Goal: Information Seeking & Learning: Learn about a topic

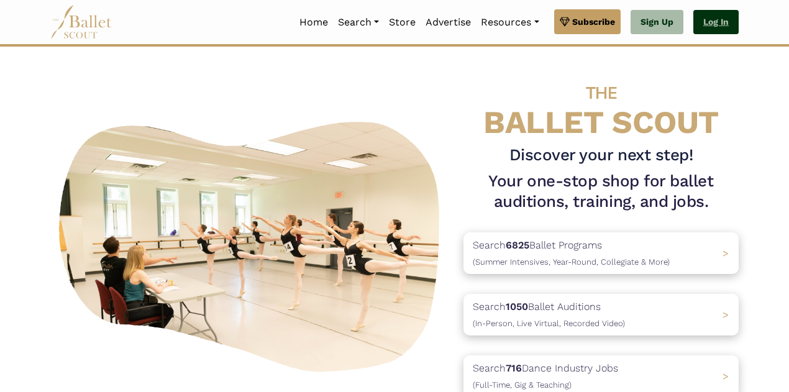
click at [709, 24] on link "Log In" at bounding box center [715, 22] width 45 height 25
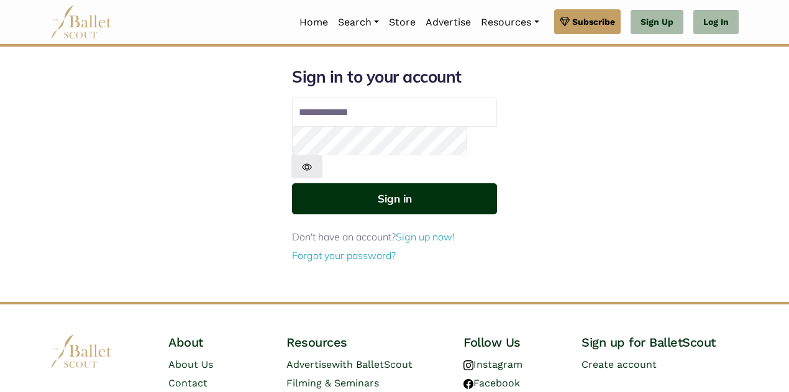
type input "**********"
click at [393, 183] on button "Sign in" at bounding box center [394, 198] width 205 height 30
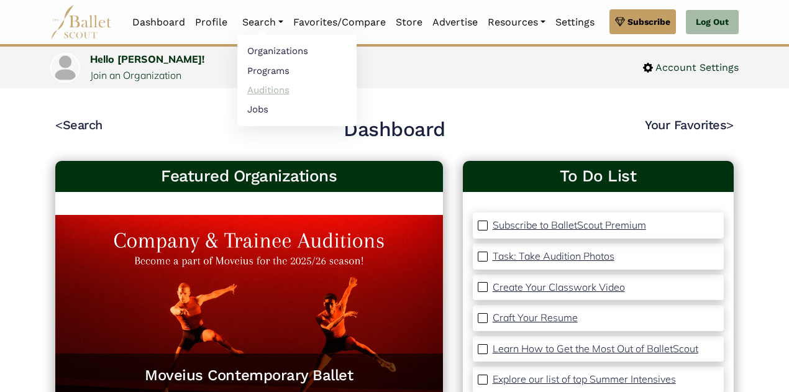
click at [263, 89] on link "Auditions" at bounding box center [296, 89] width 119 height 19
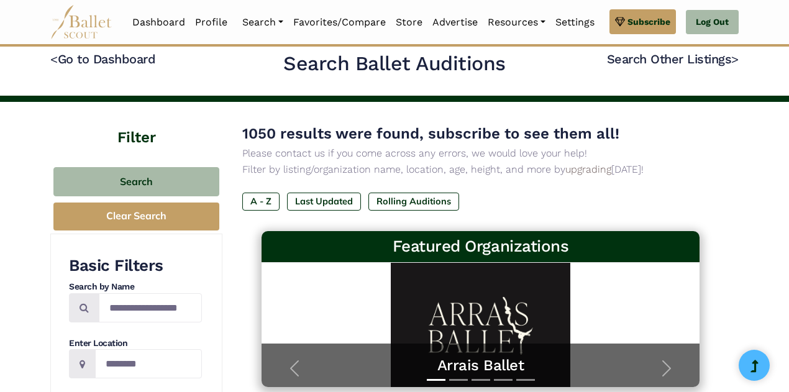
scroll to position [7, 0]
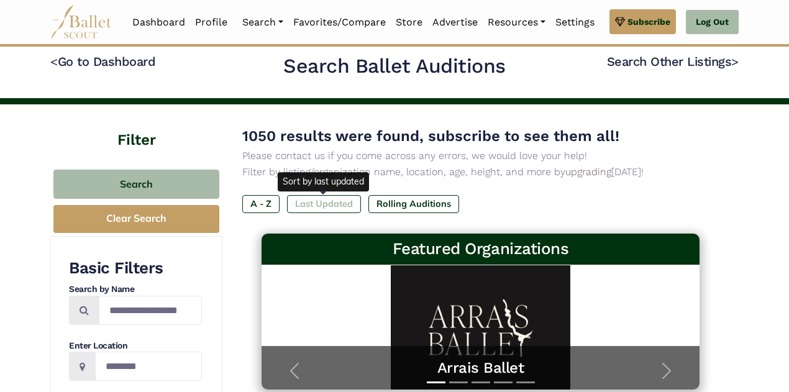
click at [317, 206] on label "Last Updated" at bounding box center [324, 203] width 74 height 17
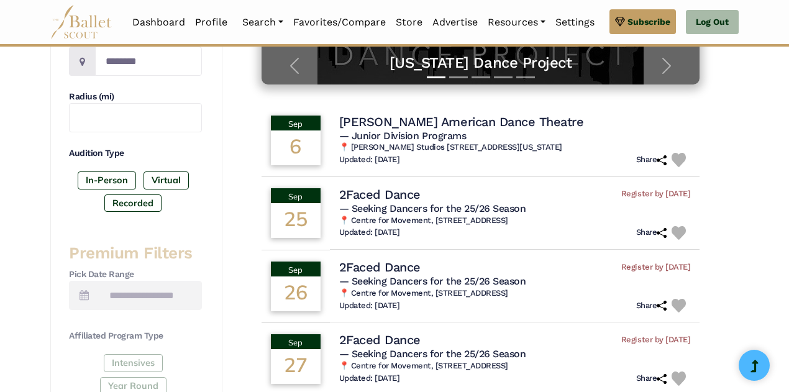
scroll to position [311, 0]
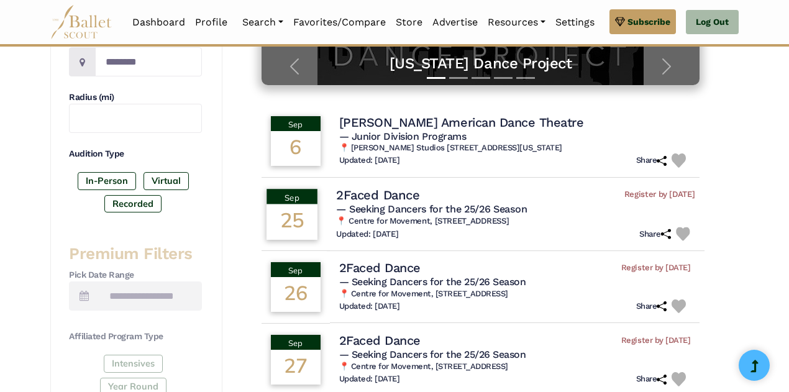
click at [403, 206] on span "— Seeking Dancers for the 25/26 Season" at bounding box center [431, 209] width 191 height 12
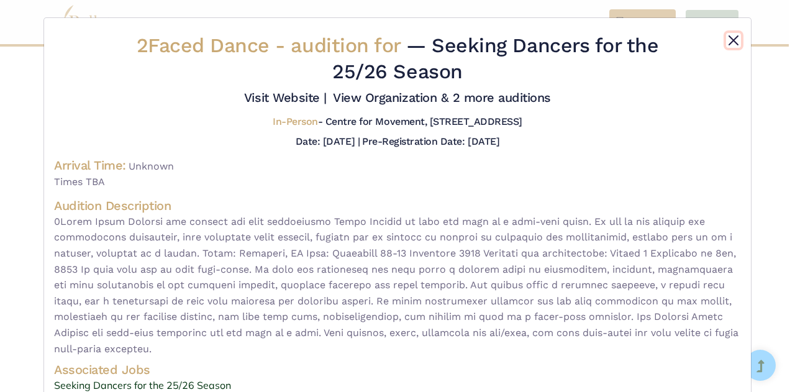
click at [733, 39] on button "Close" at bounding box center [733, 40] width 15 height 15
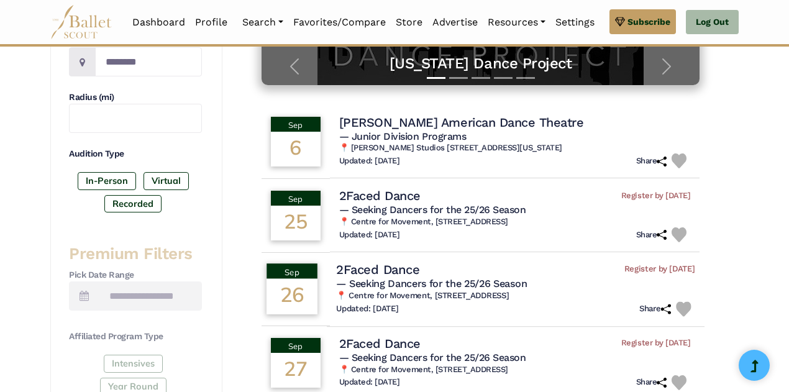
click at [424, 285] on span "— Seeking Dancers for the 25/26 Season" at bounding box center [431, 284] width 191 height 12
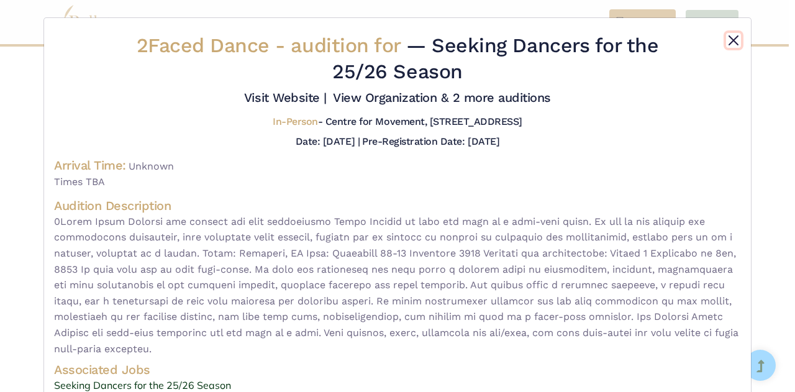
click at [727, 40] on button "Close" at bounding box center [733, 40] width 15 height 15
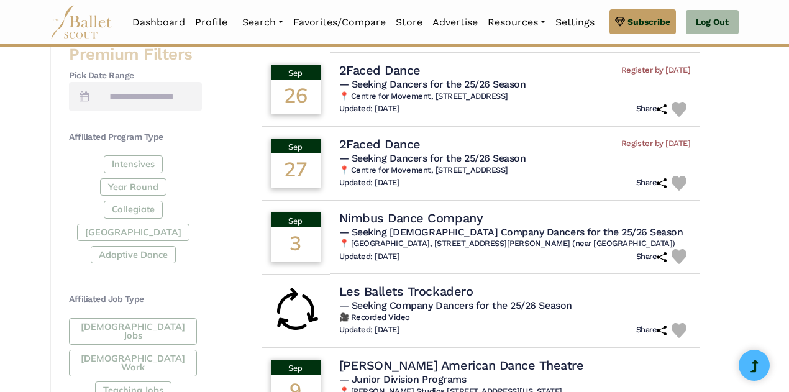
scroll to position [511, 0]
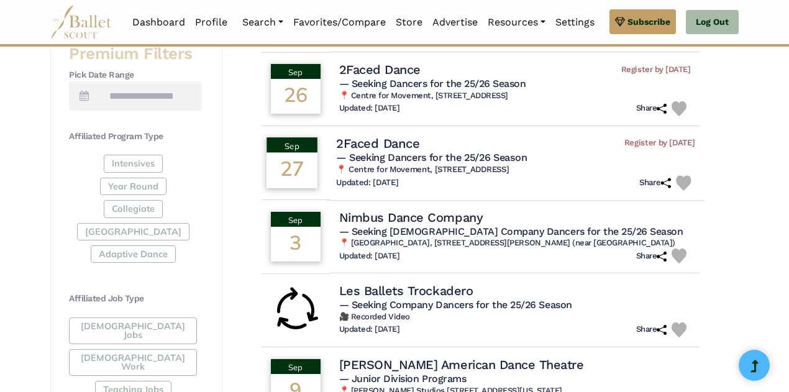
click at [380, 156] on span "— Seeking Dancers for the 25/26 Season" at bounding box center [431, 157] width 191 height 12
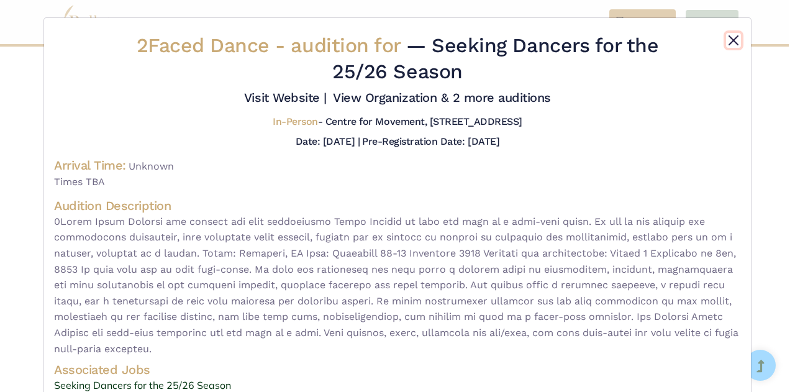
click at [733, 41] on button "Close" at bounding box center [733, 40] width 15 height 15
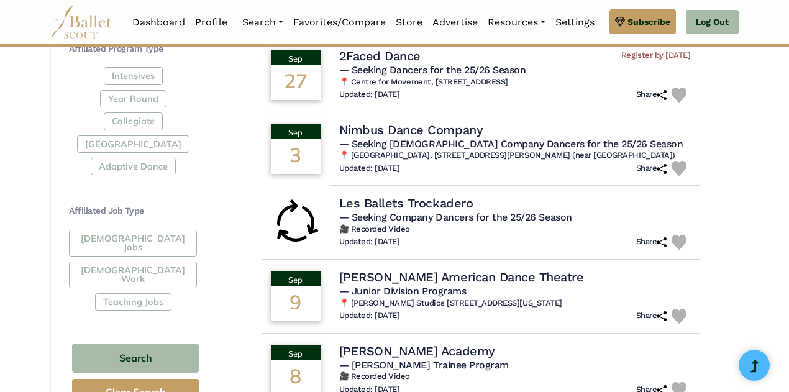
scroll to position [601, 0]
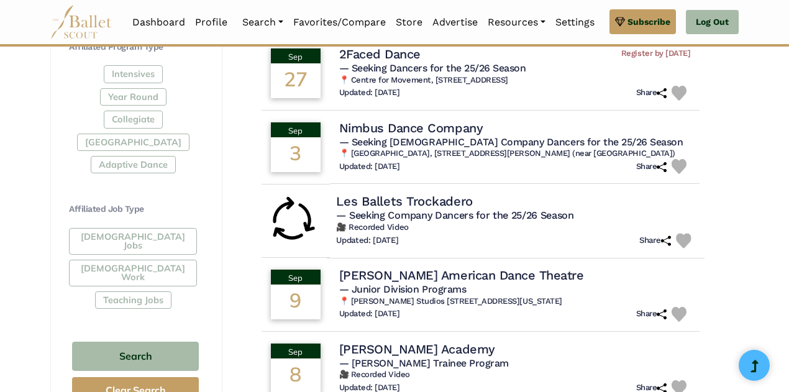
click at [415, 207] on h4 "Les Ballets Trockadero" at bounding box center [404, 201] width 137 height 17
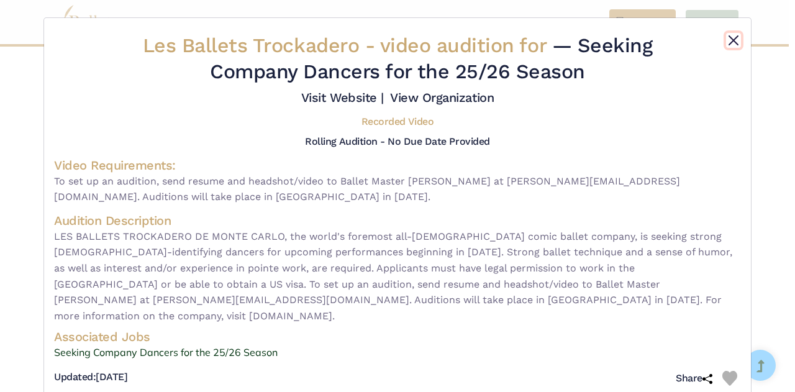
click at [731, 42] on button "Close" at bounding box center [733, 40] width 15 height 15
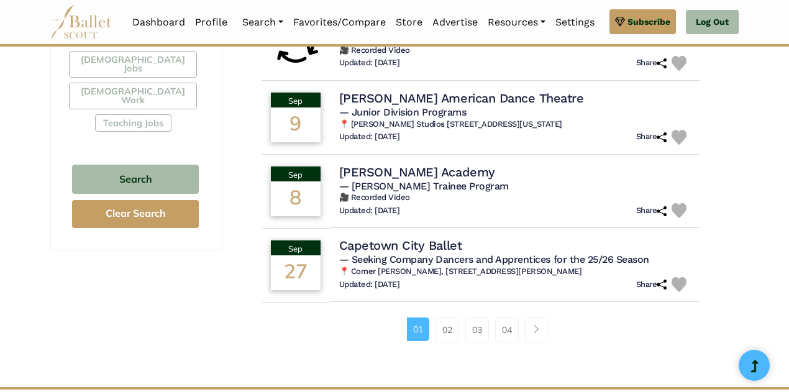
scroll to position [778, 0]
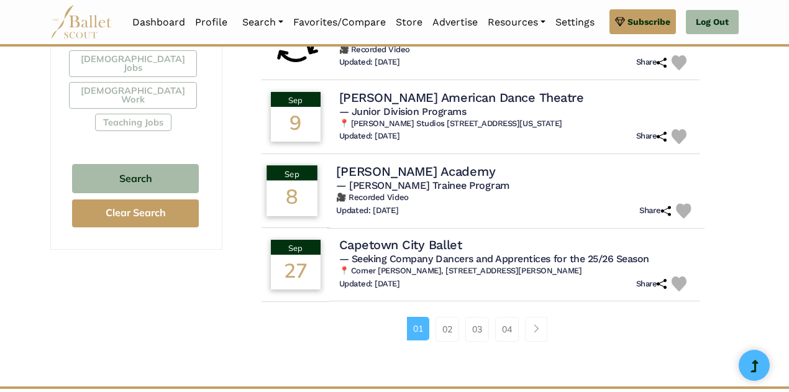
click at [391, 176] on h4 "Nacho Duato Academy" at bounding box center [415, 171] width 159 height 17
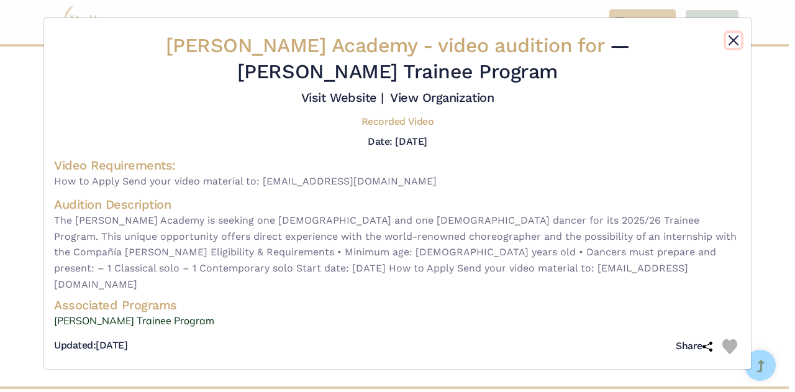
click at [731, 40] on button "Close" at bounding box center [733, 40] width 15 height 15
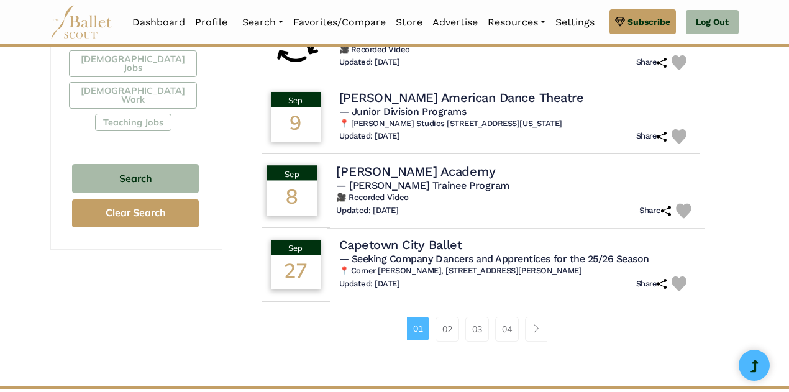
scroll to position [822, 0]
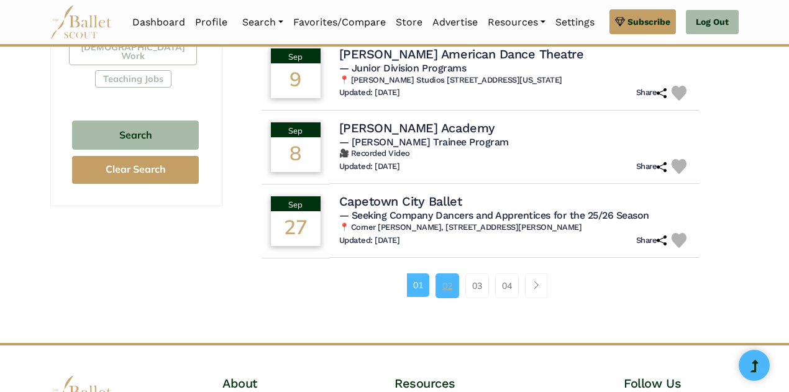
click at [450, 288] on link "02" at bounding box center [448, 285] width 24 height 25
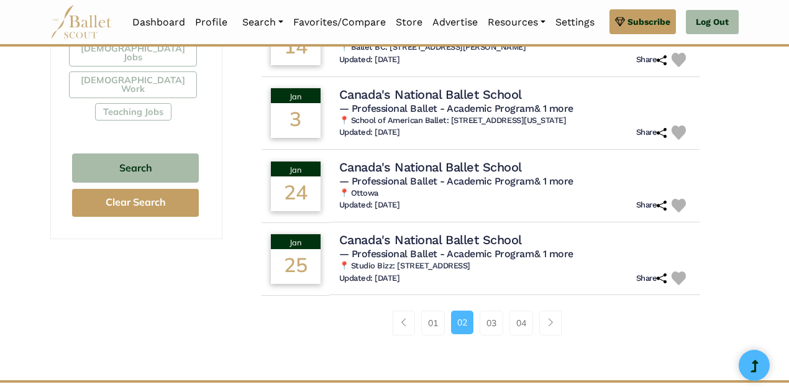
scroll to position [790, 0]
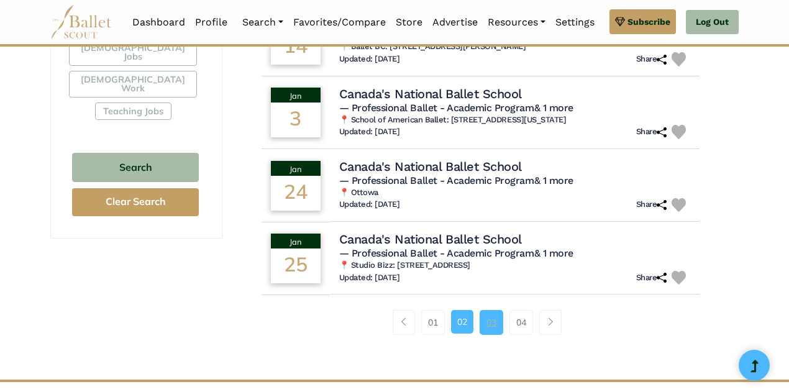
click at [493, 311] on link "03" at bounding box center [492, 322] width 24 height 25
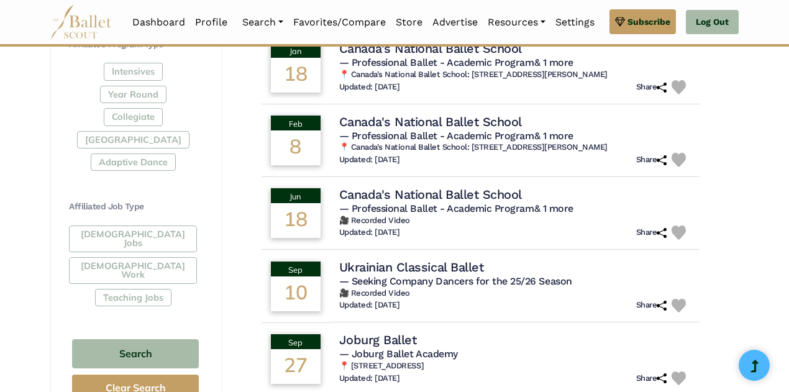
scroll to position [521, 0]
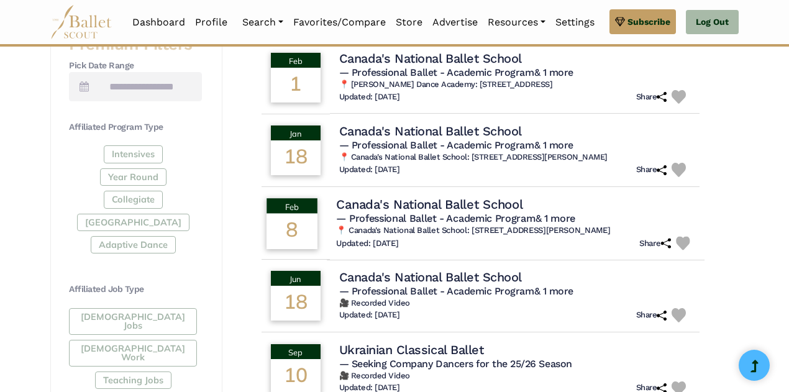
click at [421, 207] on h4 "Canada's National Ballet School" at bounding box center [429, 204] width 186 height 17
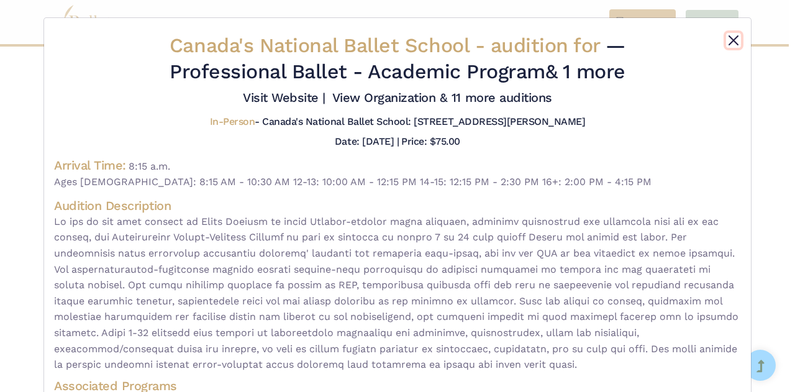
click at [729, 42] on button "Close" at bounding box center [733, 40] width 15 height 15
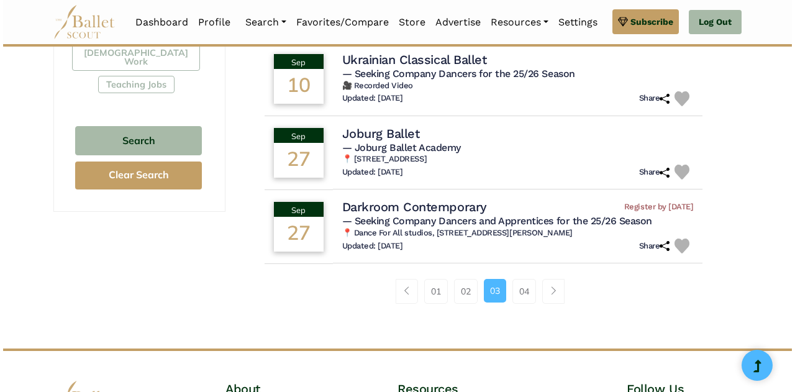
scroll to position [817, 0]
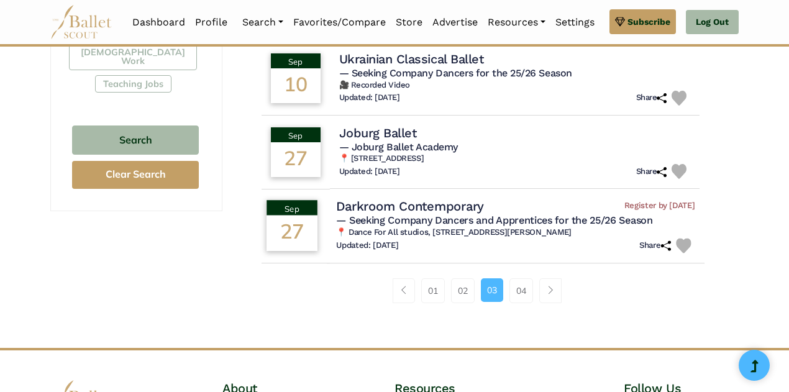
click at [507, 221] on span "— Seeking Company Dancers and Apprentices for the 25/26 Season" at bounding box center [494, 220] width 316 height 12
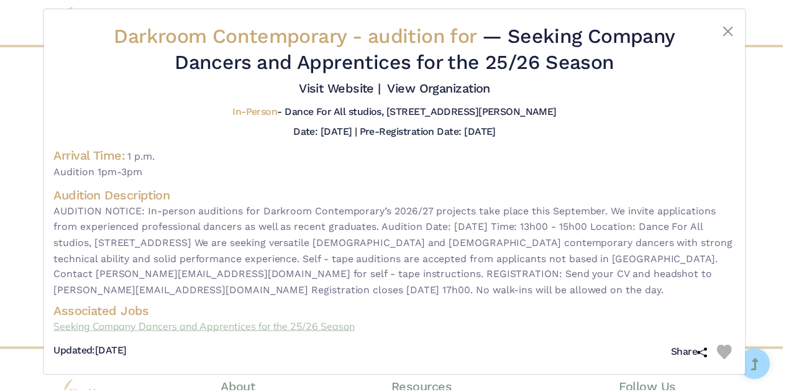
scroll to position [11, 0]
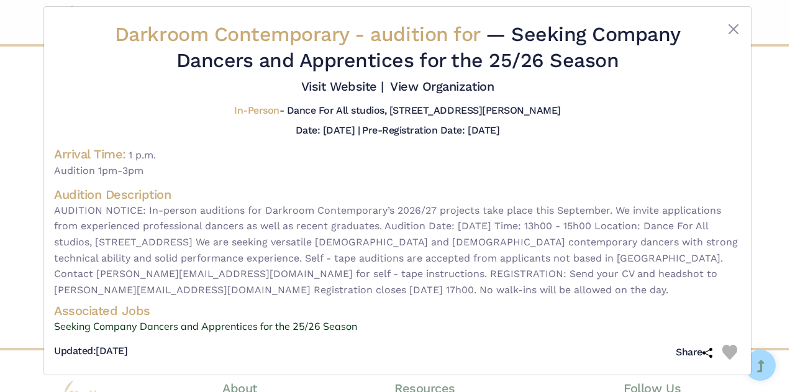
click at [565, 339] on div "Darkroom Contemporary - audition for — Seeking Company Dancers and Apprentices …" at bounding box center [397, 193] width 687 height 343
click at [731, 29] on button "Close" at bounding box center [733, 29] width 15 height 15
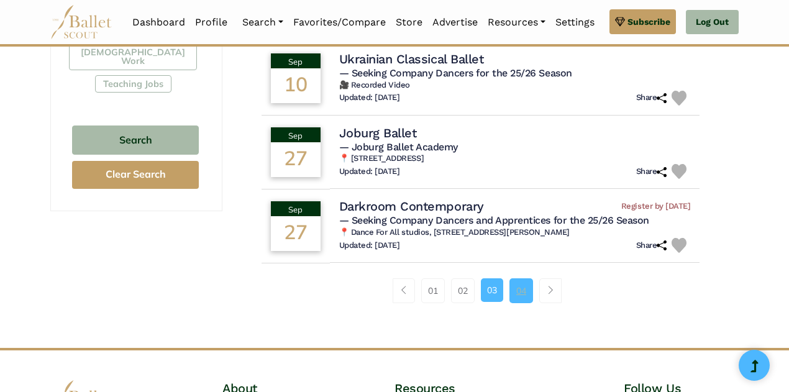
click at [519, 297] on link "04" at bounding box center [521, 290] width 24 height 25
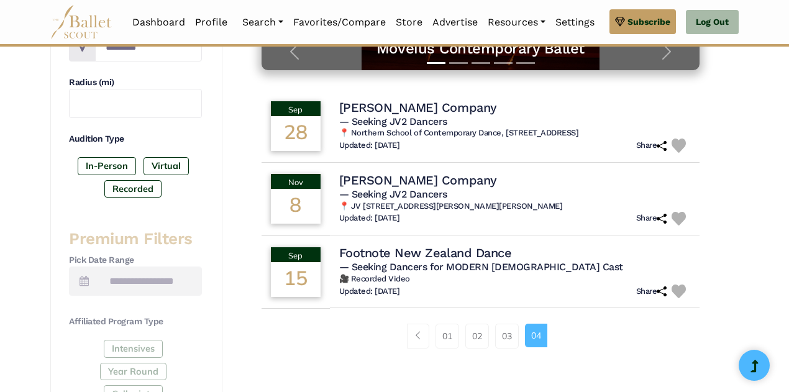
scroll to position [325, 0]
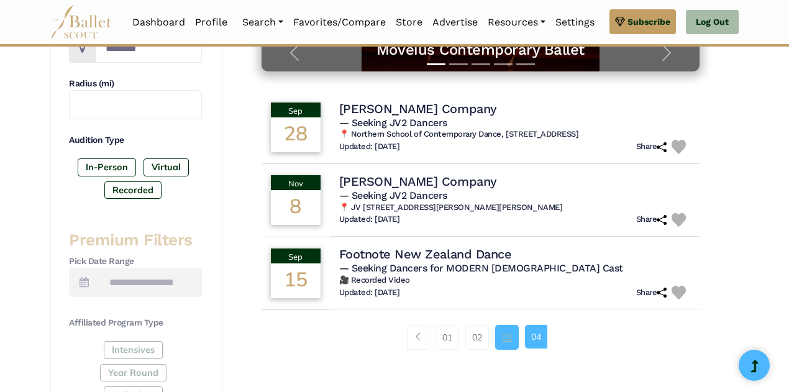
click at [508, 342] on link "03" at bounding box center [507, 337] width 24 height 25
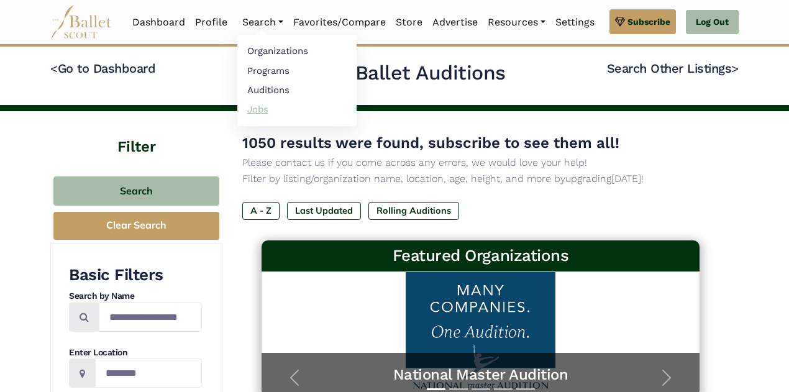
click at [253, 109] on link "Jobs" at bounding box center [296, 108] width 119 height 19
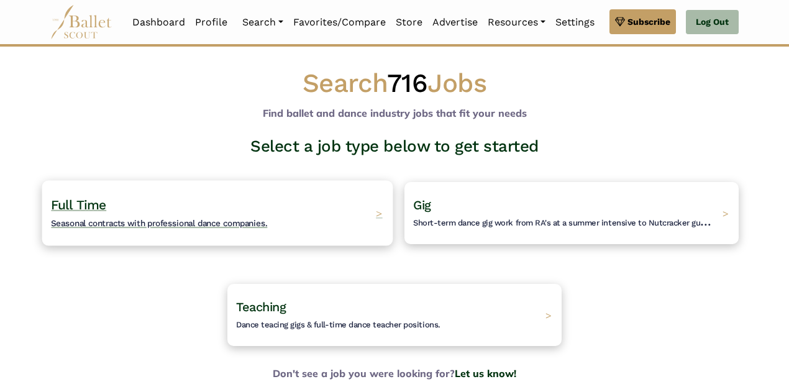
click at [308, 207] on div "Full Time Seasonal contracts with professional dance companies. >" at bounding box center [217, 212] width 351 height 65
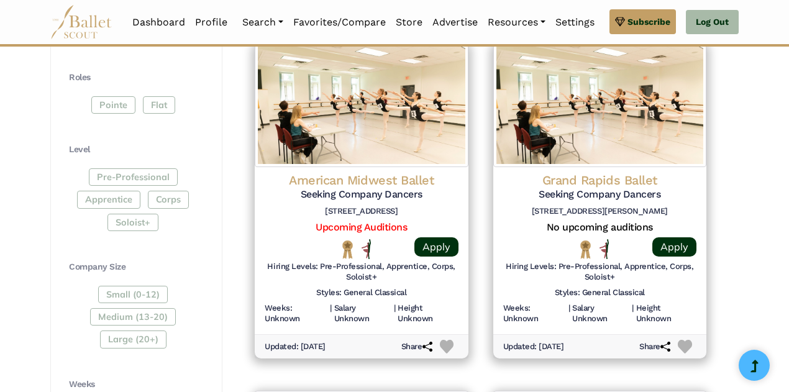
scroll to position [615, 0]
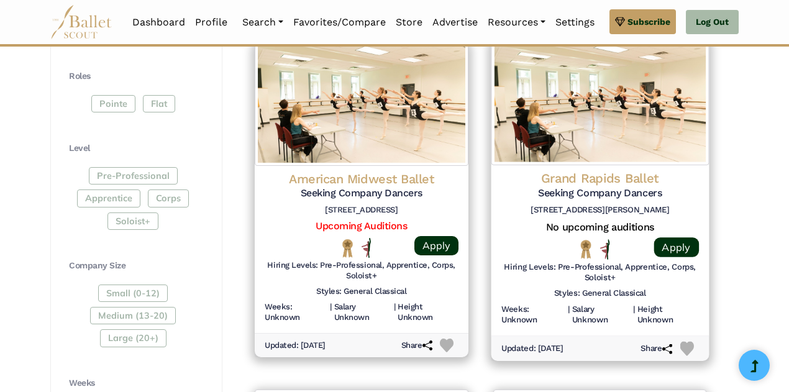
click at [606, 178] on h4 "Grand Rapids Ballet" at bounding box center [600, 178] width 198 height 17
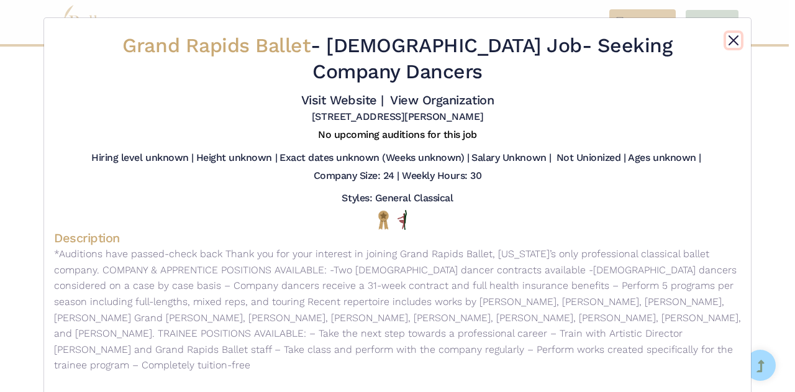
click at [735, 40] on button "Close" at bounding box center [733, 40] width 15 height 15
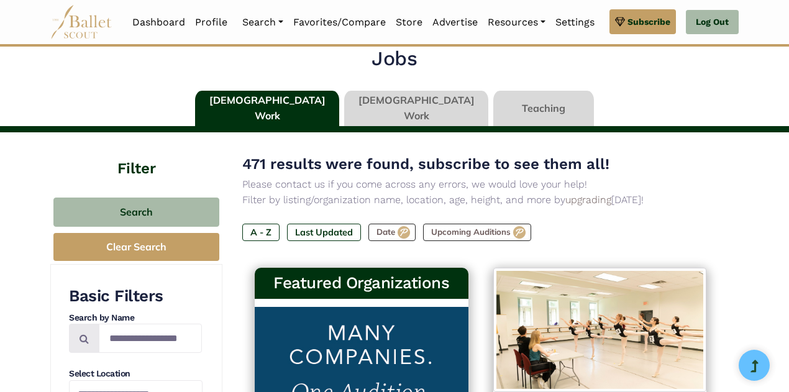
scroll to position [0, 0]
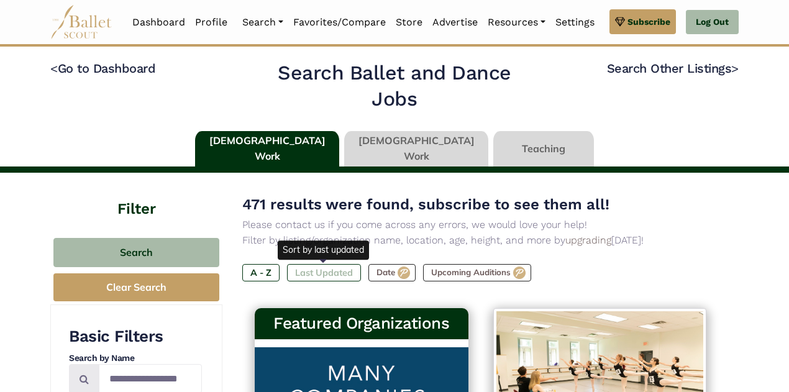
click at [326, 270] on label "Last Updated" at bounding box center [324, 272] width 74 height 17
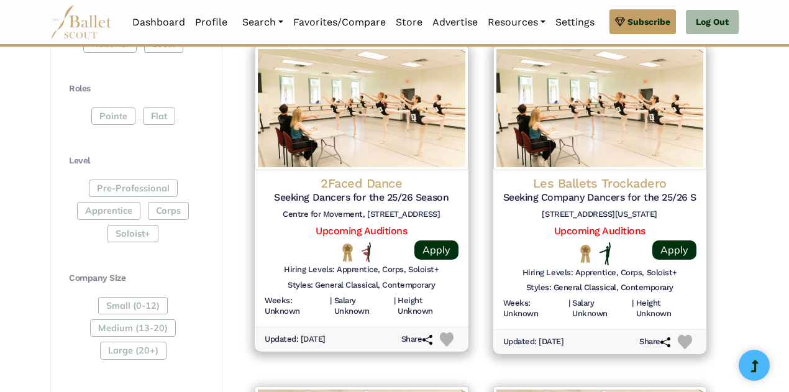
scroll to position [603, 0]
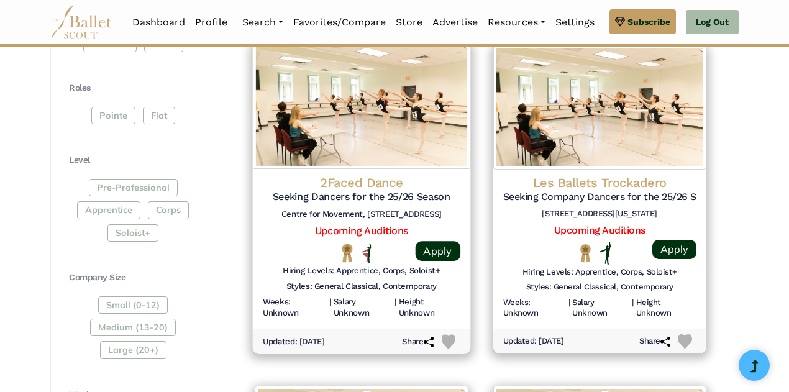
click at [337, 198] on h5 "Seeking Dancers for the 25/26 Season" at bounding box center [362, 197] width 198 height 13
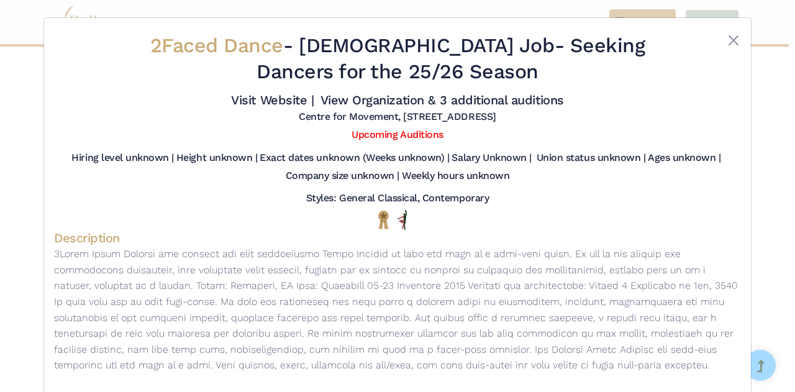
click at [732, 48] on div at bounding box center [712, 61] width 57 height 57
click at [731, 43] on button "Close" at bounding box center [733, 40] width 15 height 15
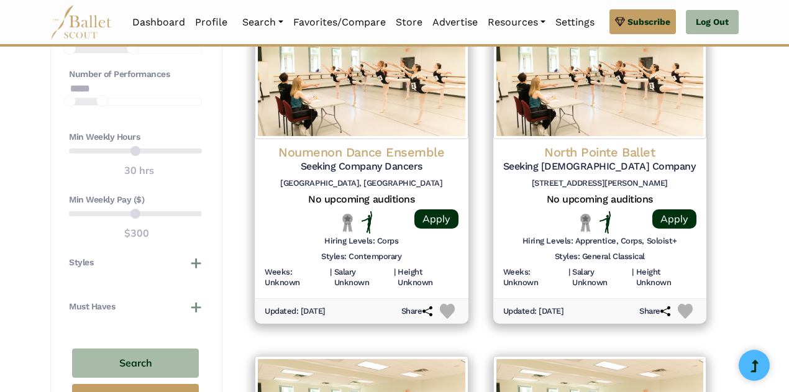
scroll to position [978, 0]
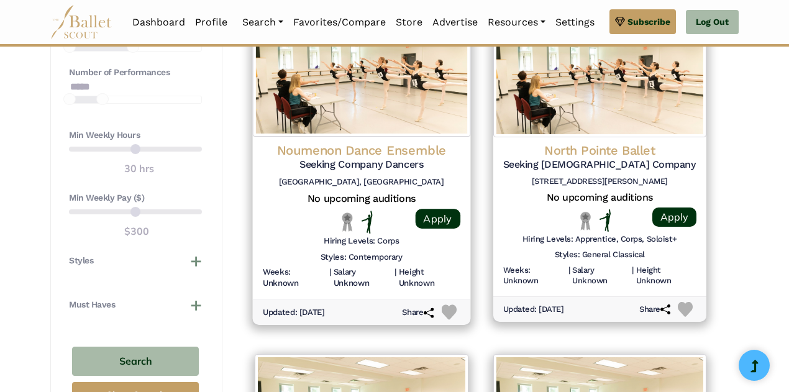
click at [360, 166] on h5 "Seeking Company Dancers" at bounding box center [362, 164] width 198 height 13
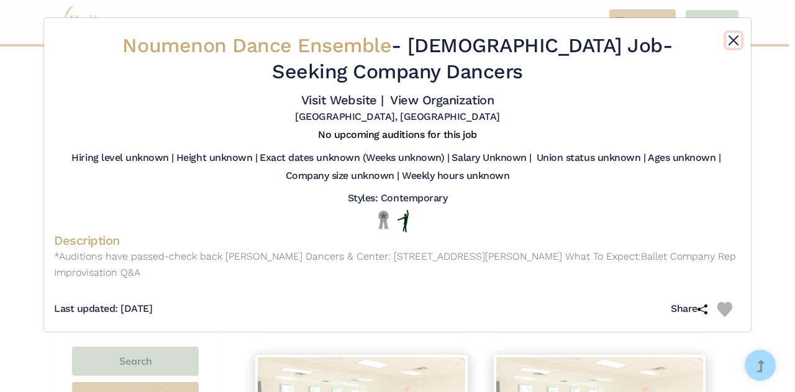
click at [733, 38] on button "Close" at bounding box center [733, 40] width 15 height 15
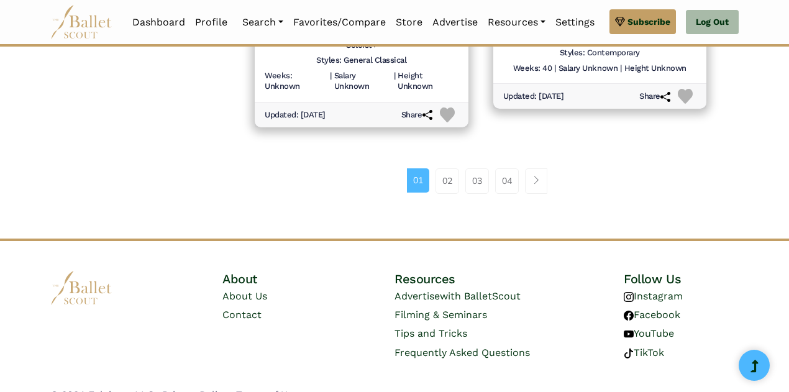
scroll to position [1861, 0]
click at [447, 175] on link "02" at bounding box center [448, 180] width 24 height 25
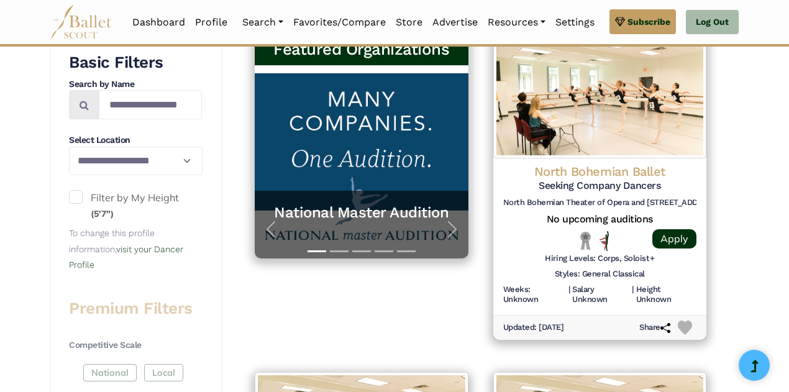
scroll to position [273, 0]
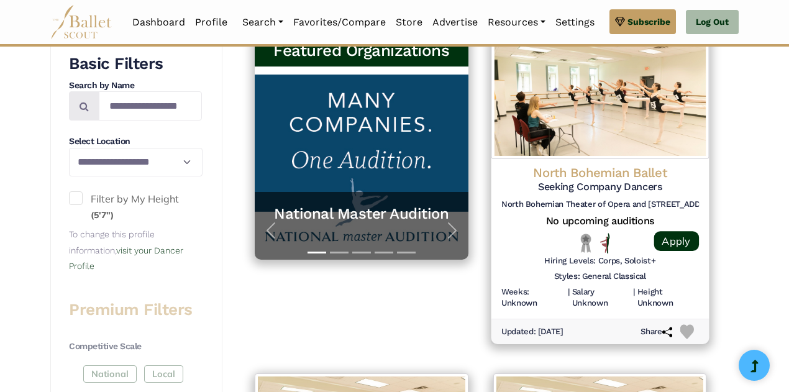
click at [588, 164] on h4 "North Bohemian Ballet" at bounding box center [600, 172] width 198 height 17
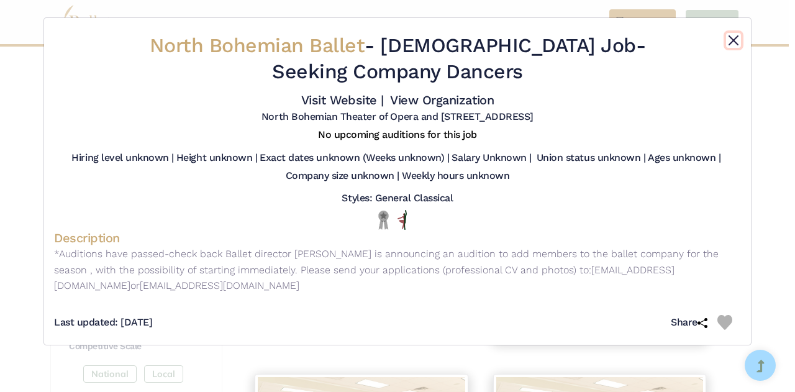
click at [734, 42] on button "Close" at bounding box center [733, 40] width 15 height 15
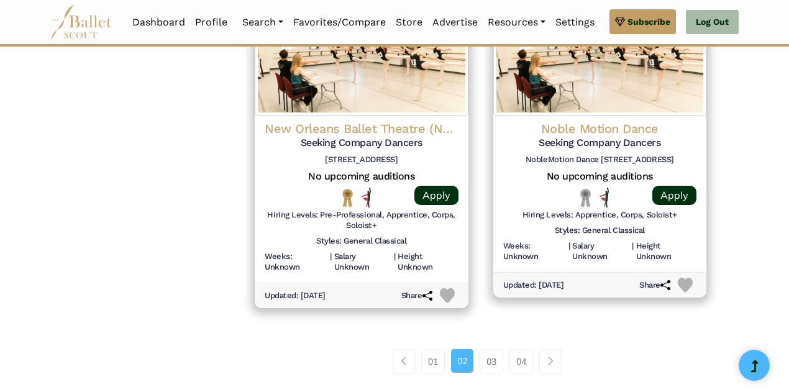
scroll to position [1681, 0]
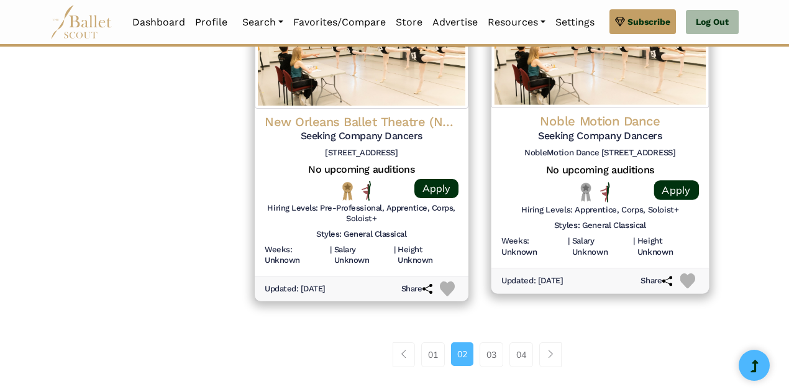
click at [584, 129] on h5 "Seeking Company Dancers" at bounding box center [600, 135] width 198 height 13
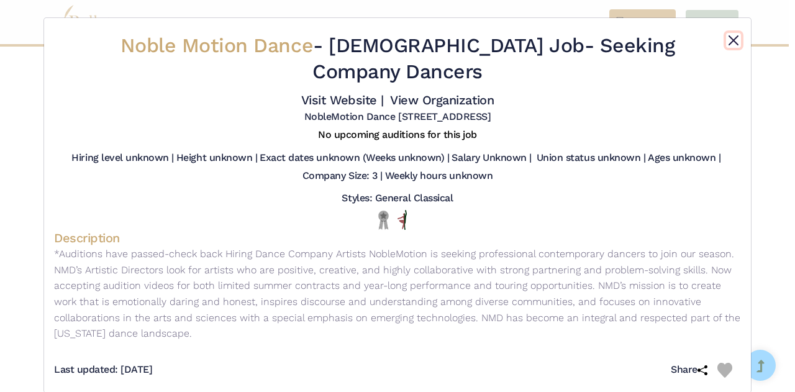
click at [734, 45] on button "Close" at bounding box center [733, 40] width 15 height 15
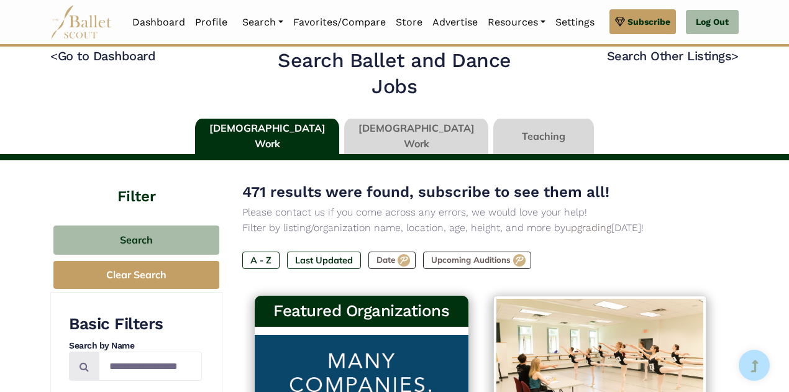
scroll to position [0, 0]
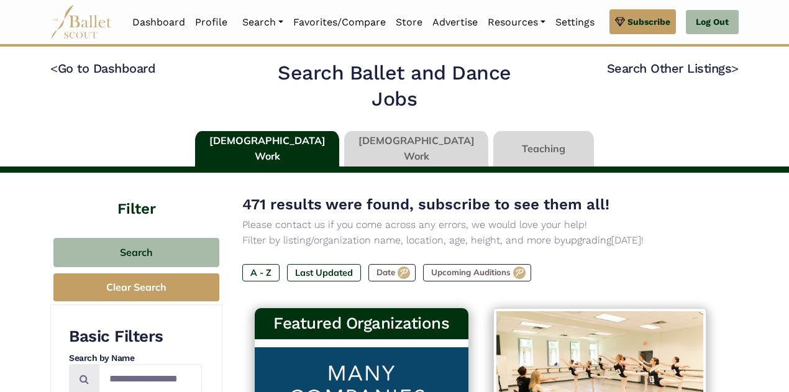
click at [398, 150] on link at bounding box center [416, 148] width 144 height 35
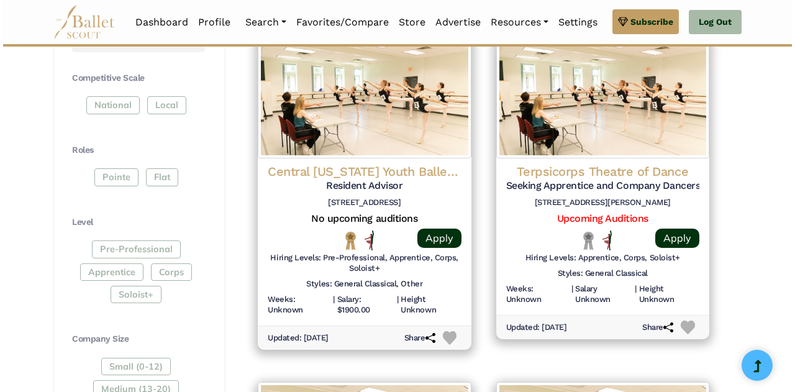
scroll to position [618, 0]
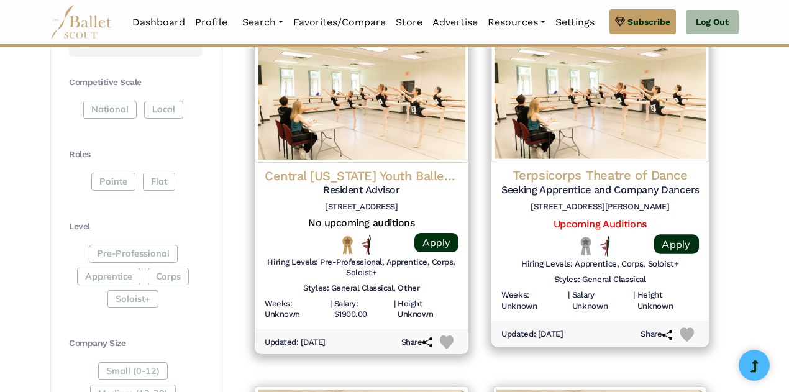
click at [610, 183] on h5 "Seeking Apprentice and Company Dancers for 2025 Summer Season" at bounding box center [600, 189] width 198 height 13
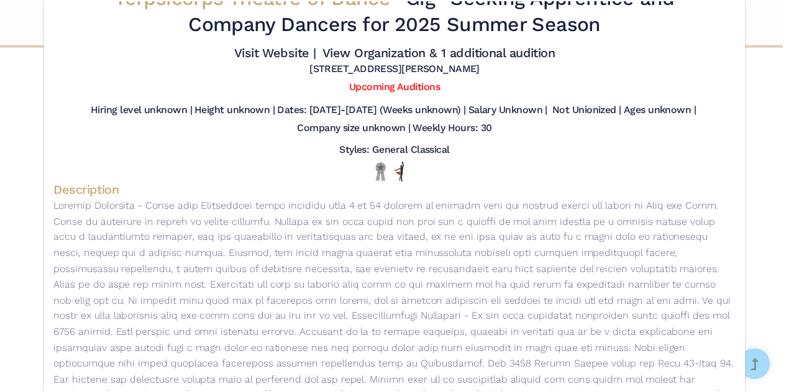
scroll to position [0, 0]
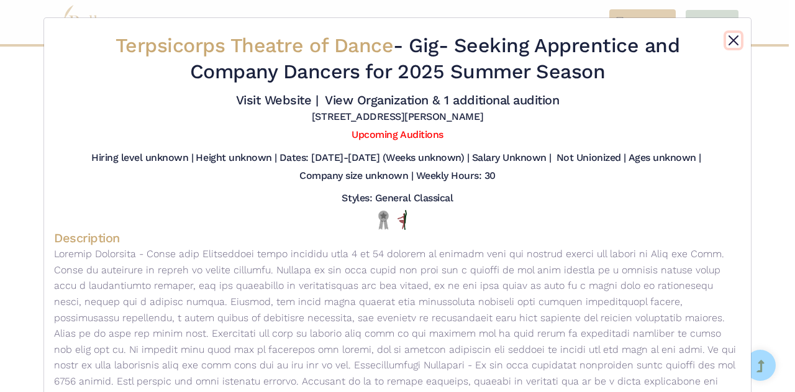
click at [731, 42] on button "Close" at bounding box center [733, 40] width 15 height 15
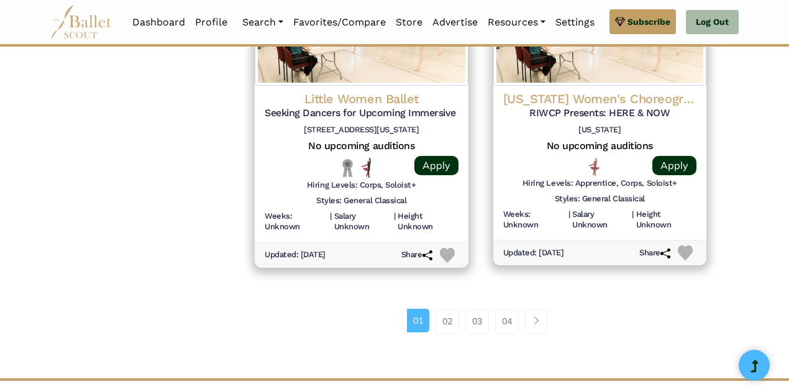
scroll to position [1725, 0]
click at [451, 314] on link "02" at bounding box center [448, 321] width 24 height 25
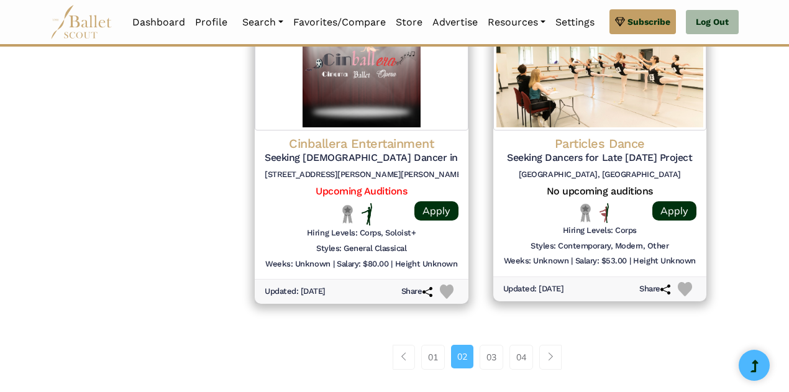
scroll to position [1648, 0]
click at [493, 358] on link "03" at bounding box center [492, 356] width 24 height 25
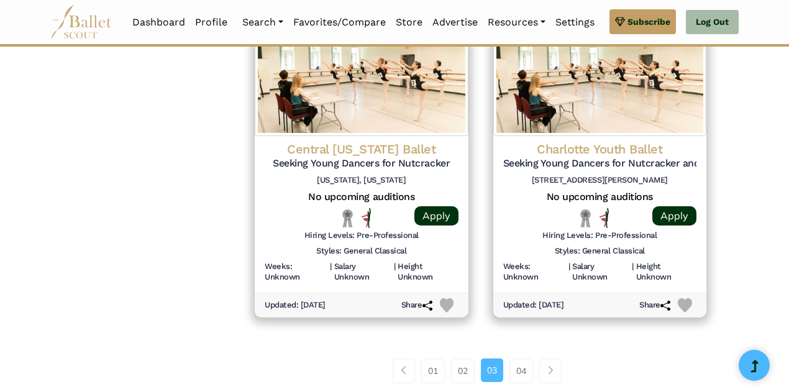
scroll to position [1636, 0]
